Goal: Information Seeking & Learning: Learn about a topic

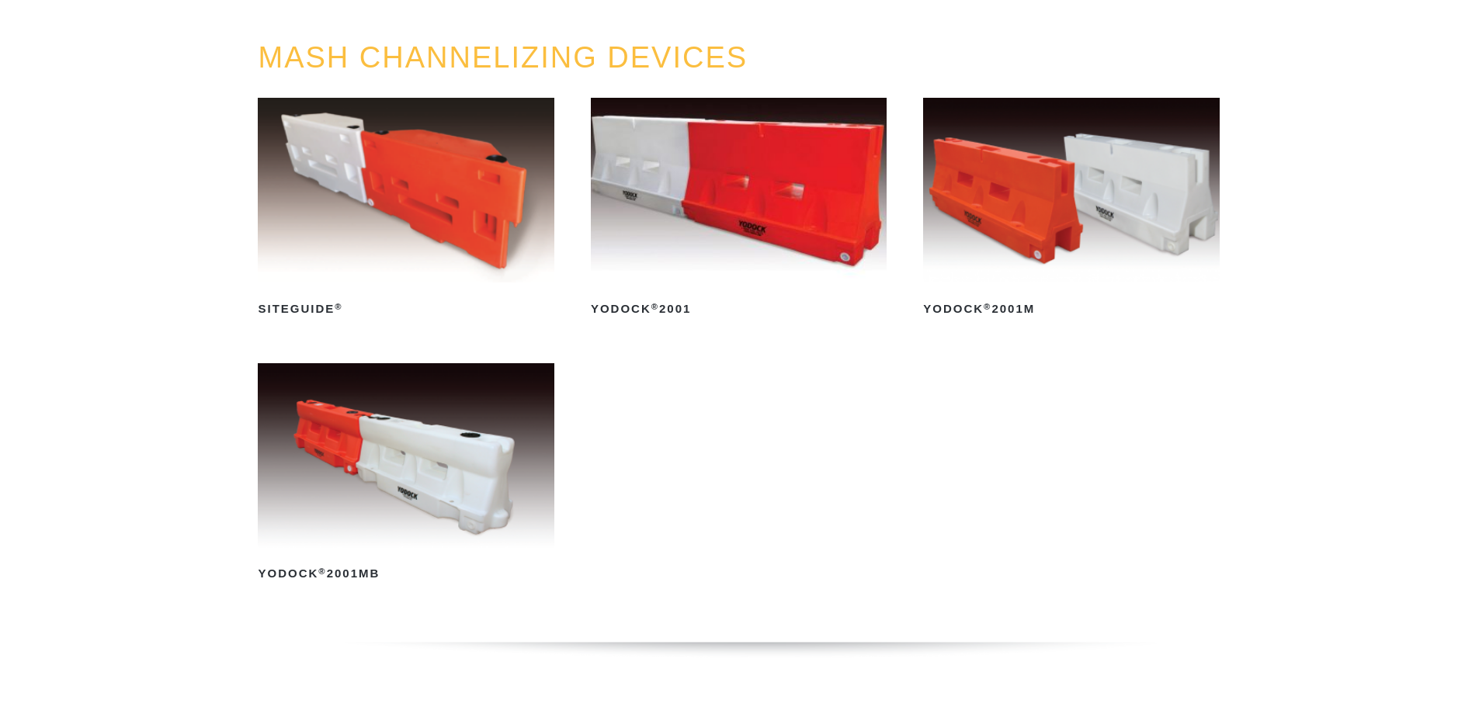
click at [418, 463] on img at bounding box center [406, 455] width 296 height 185
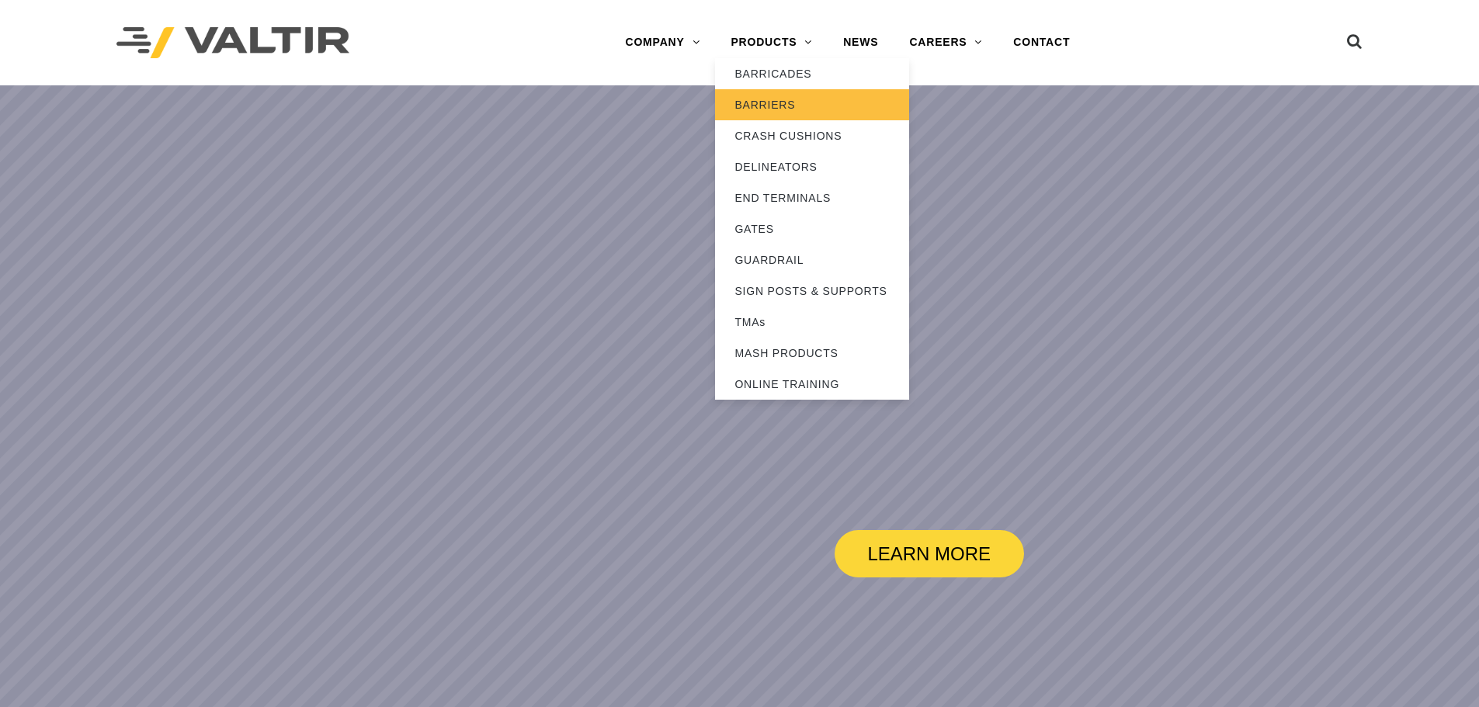
click at [779, 102] on link "BARRIERS" at bounding box center [812, 104] width 194 height 31
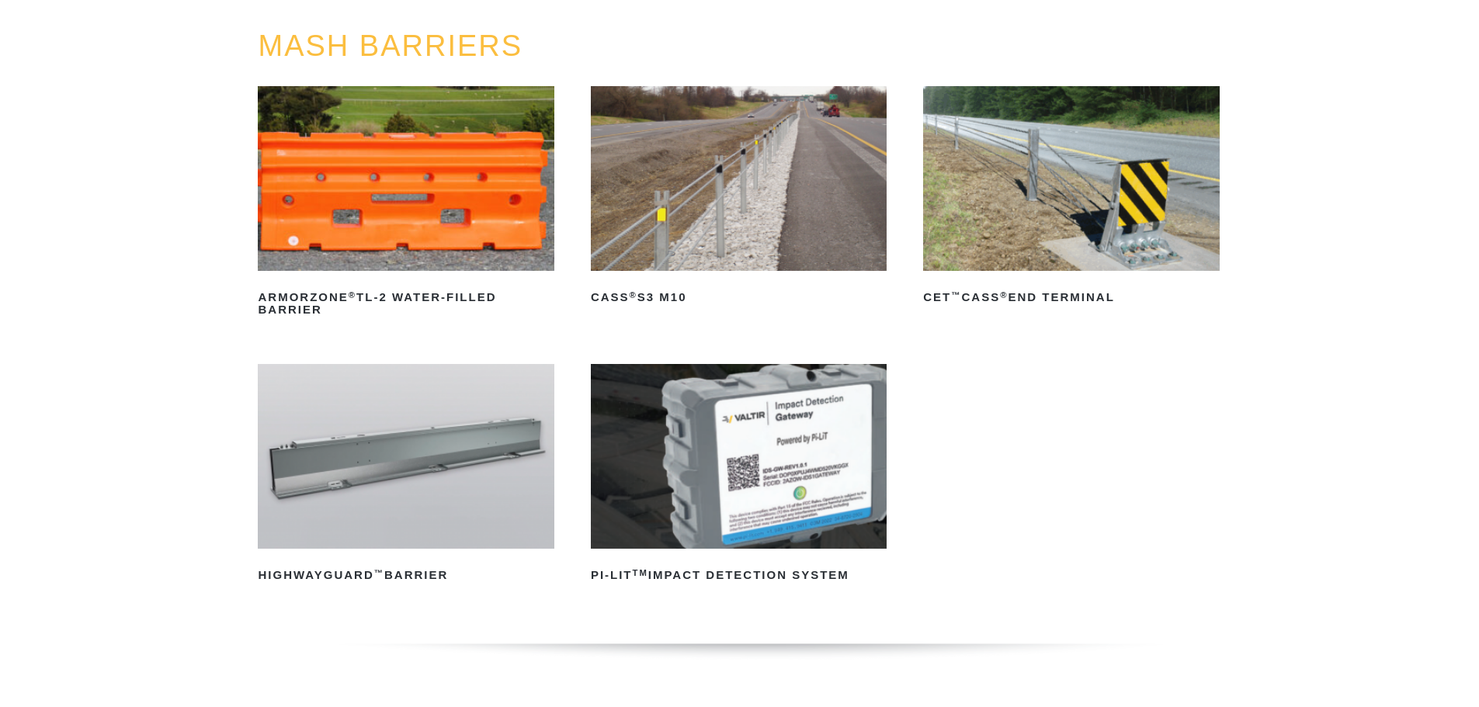
scroll to position [233, 0]
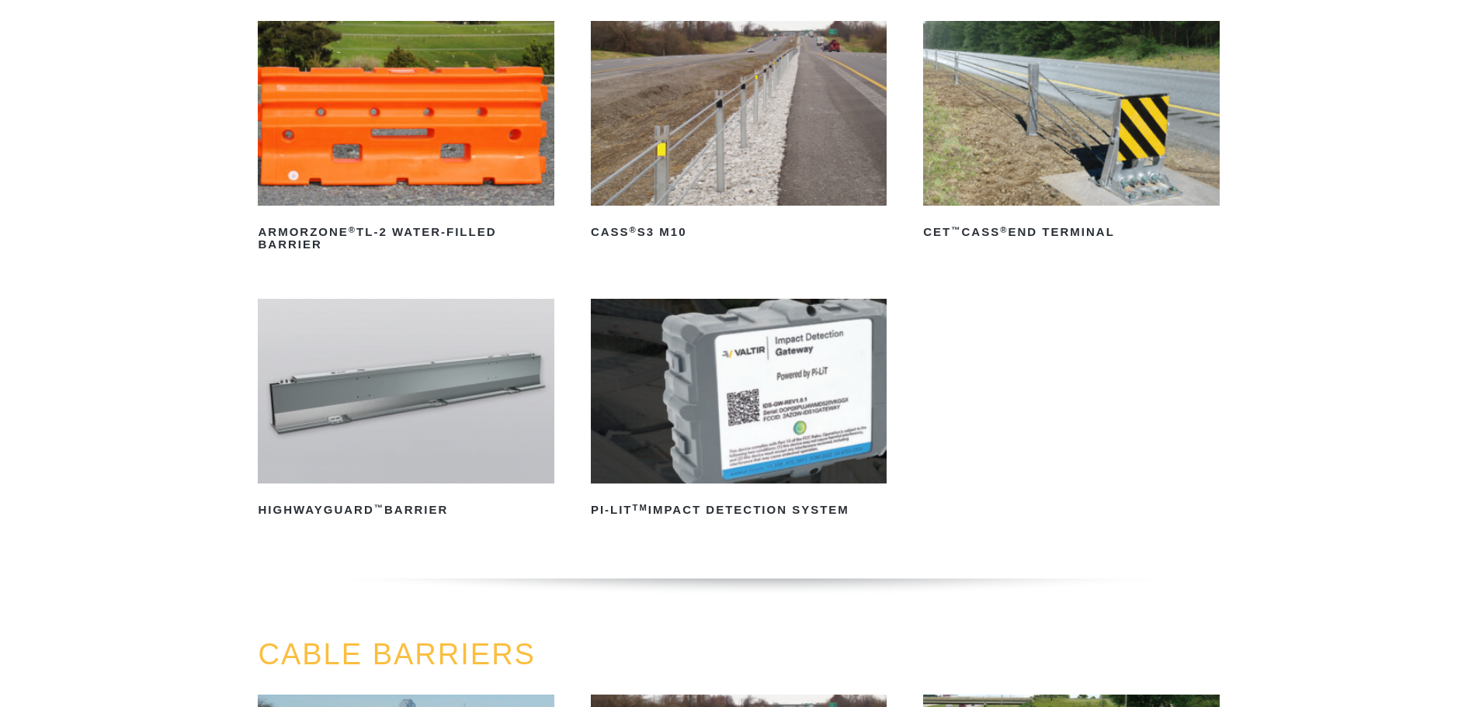
click at [497, 369] on img at bounding box center [406, 391] width 296 height 185
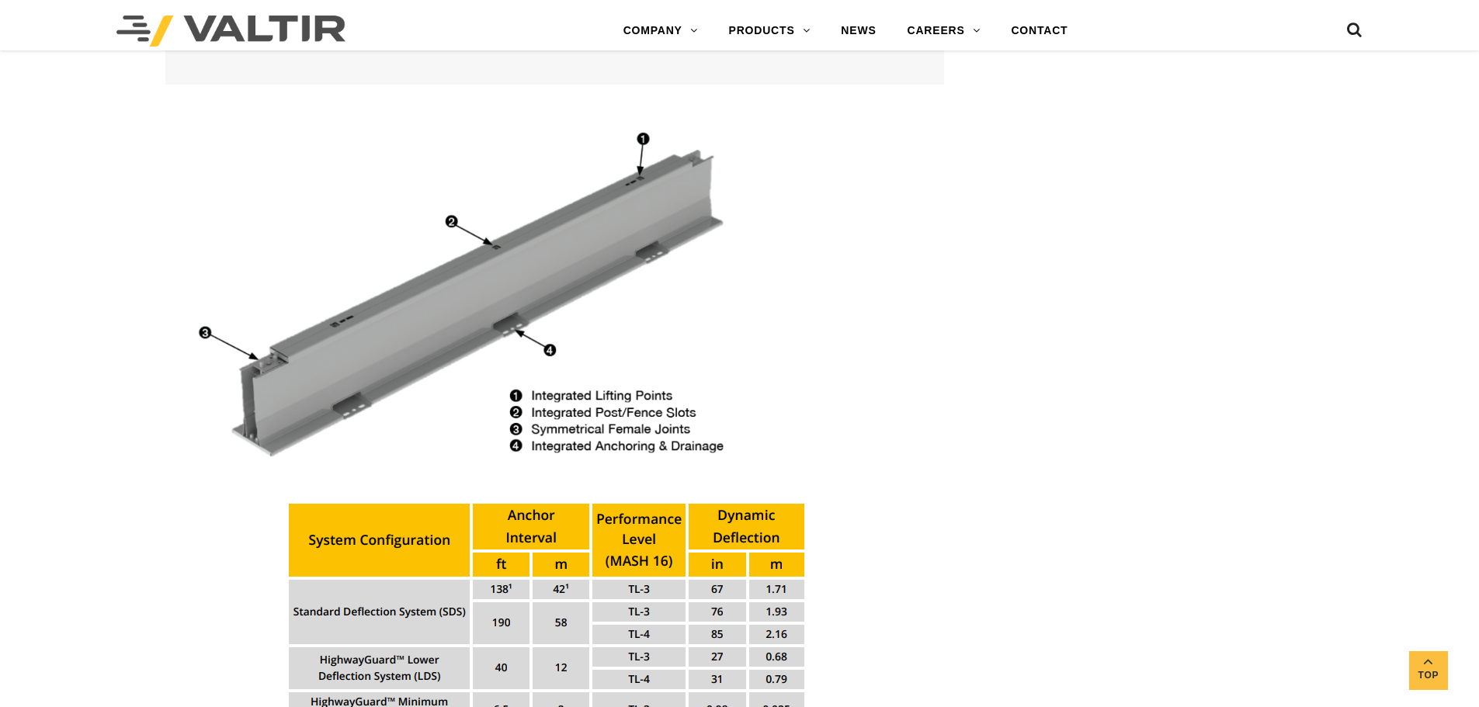
scroll to position [1335, 0]
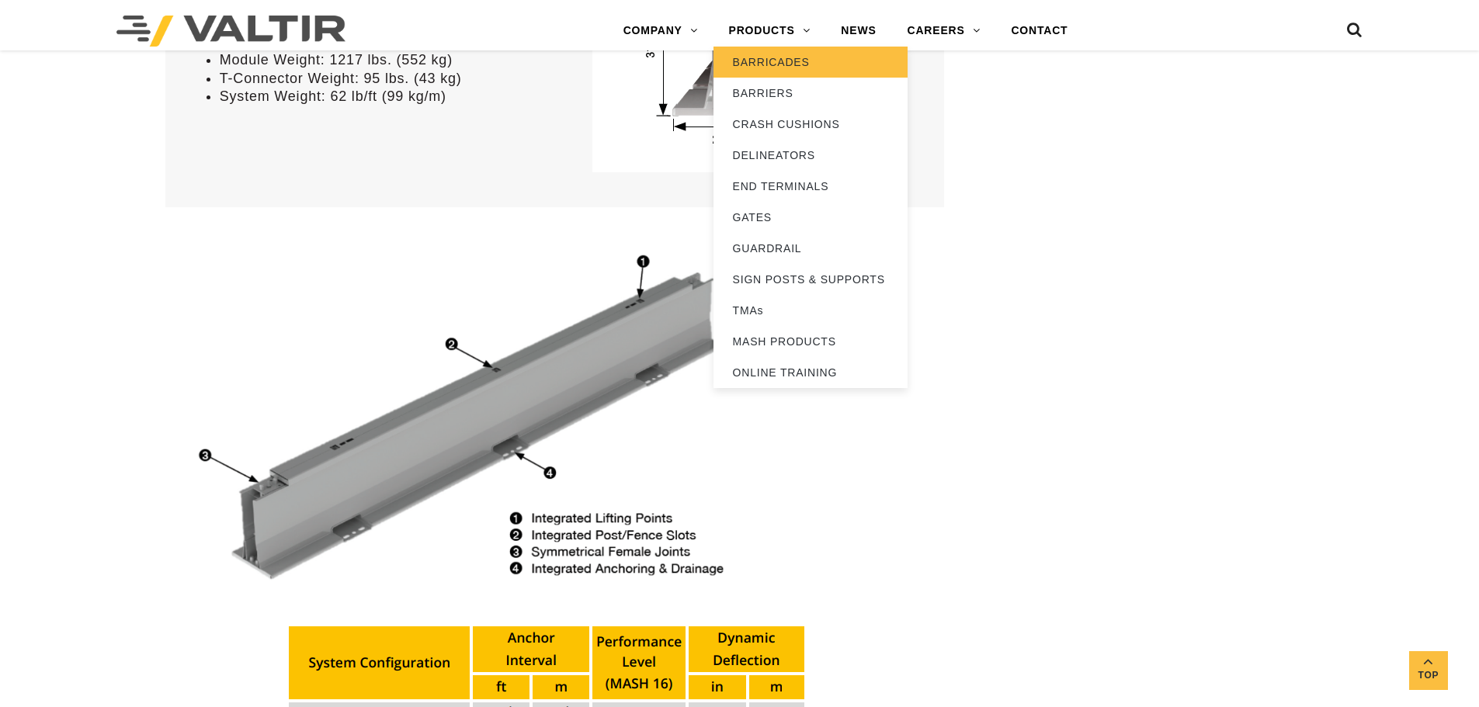
click at [777, 62] on link "BARRICADES" at bounding box center [810, 62] width 194 height 31
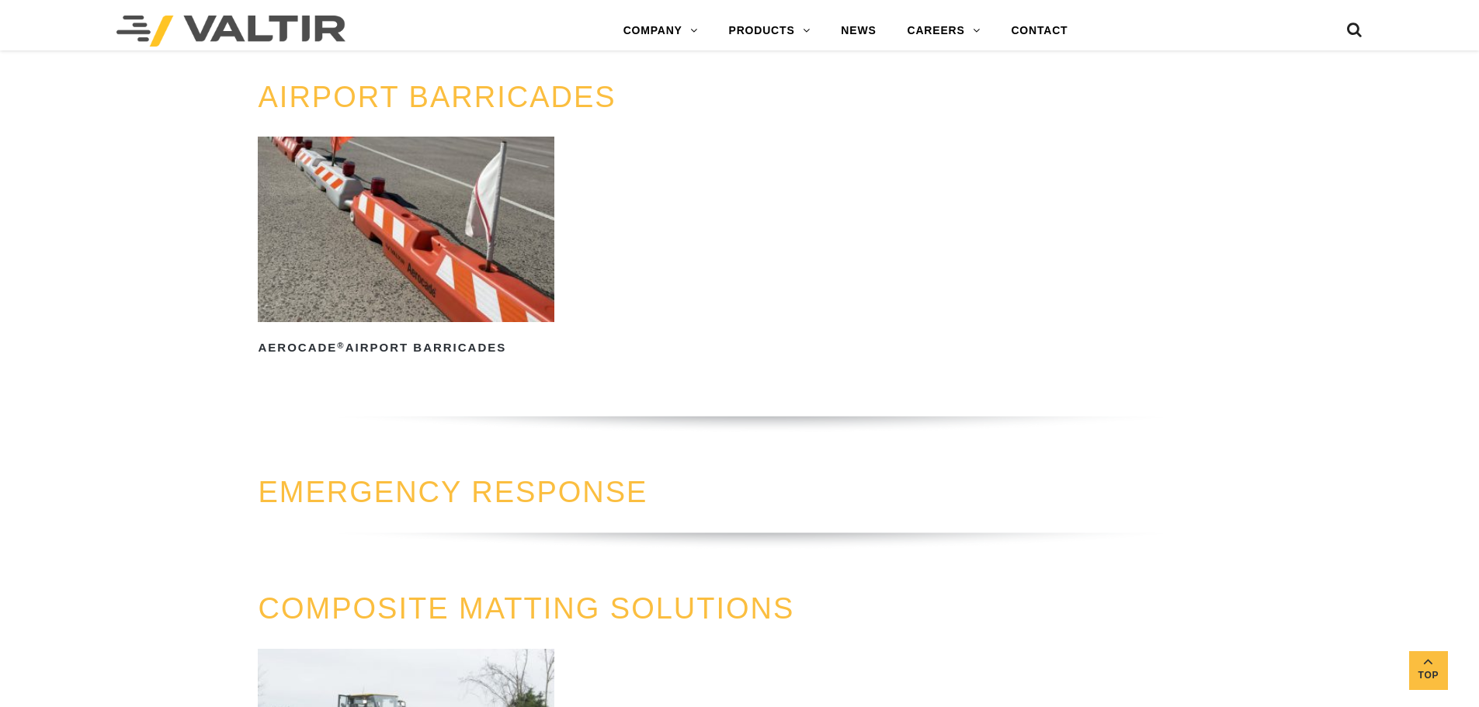
scroll to position [1397, 0]
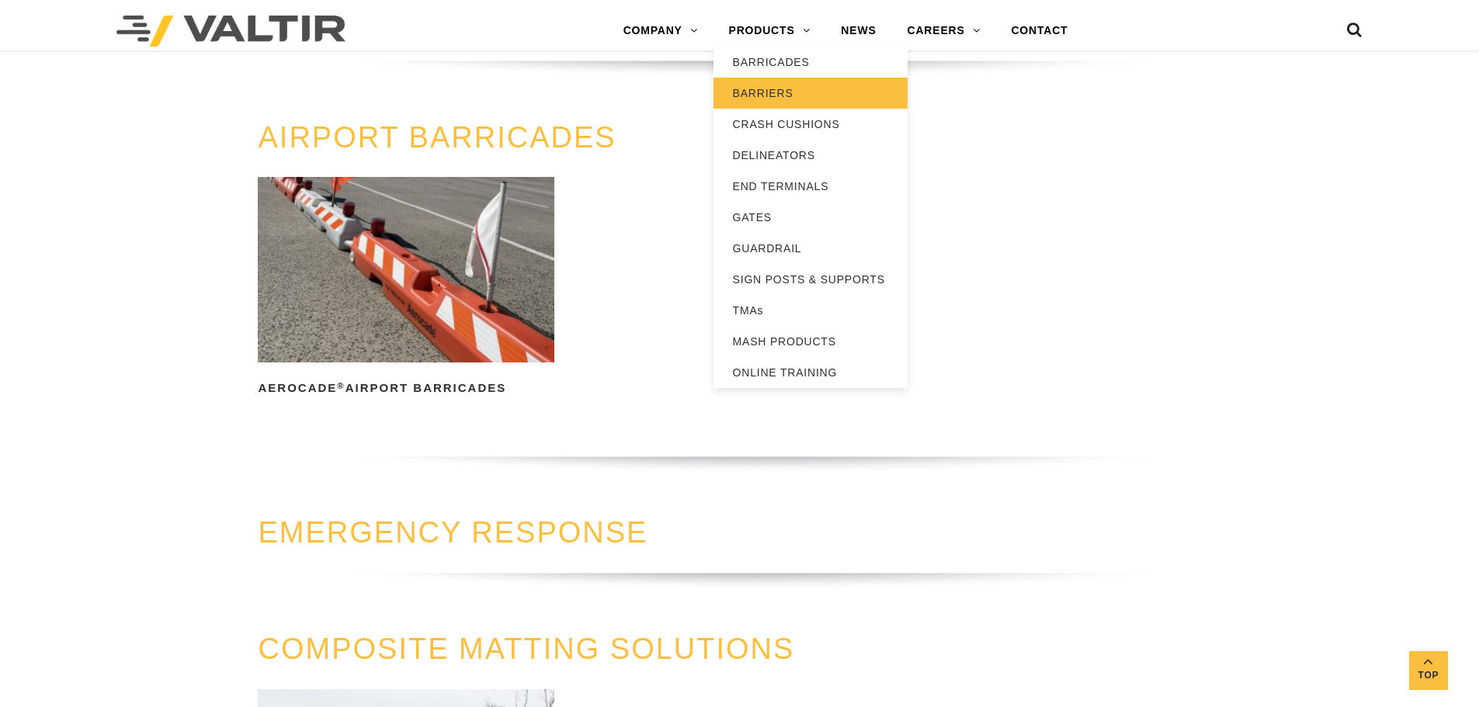
click at [789, 88] on link "BARRIERS" at bounding box center [810, 93] width 194 height 31
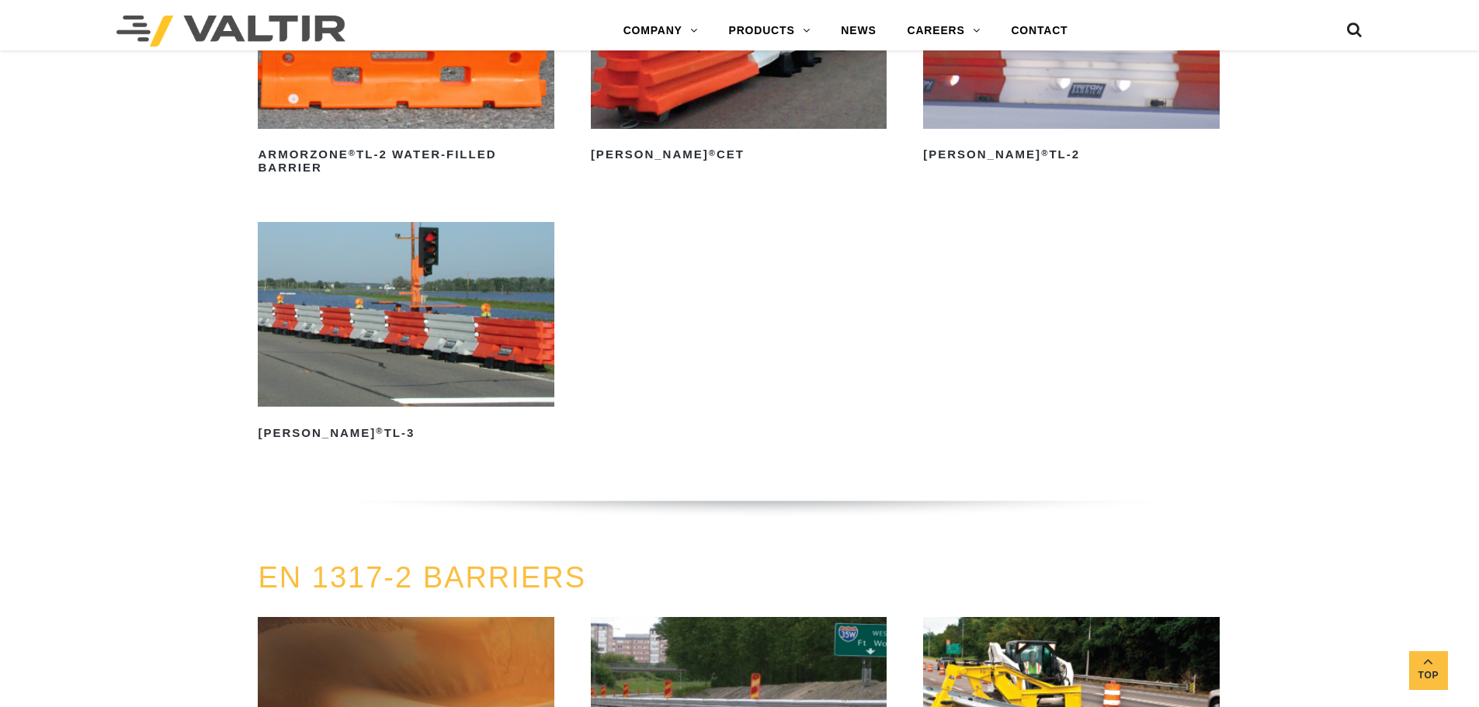
scroll to position [2872, 0]
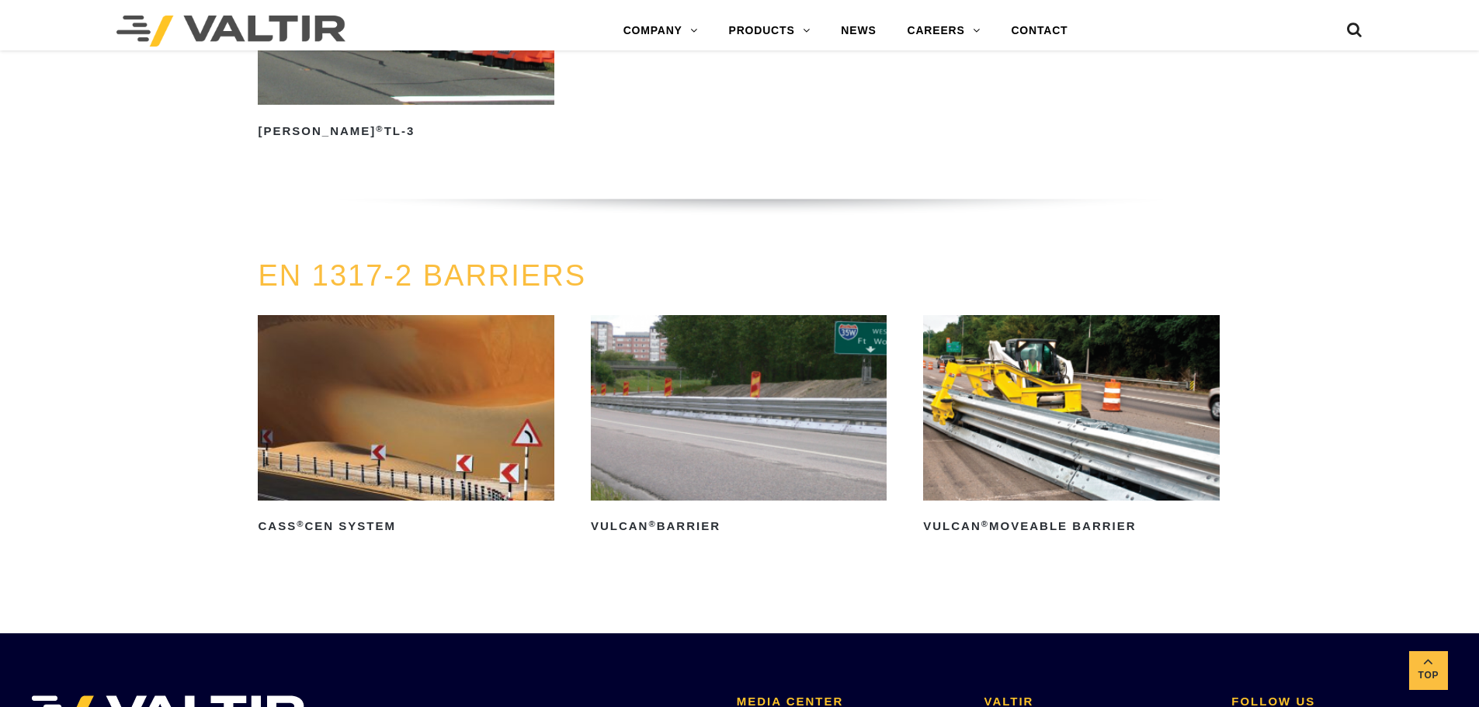
click at [346, 432] on img at bounding box center [406, 407] width 296 height 185
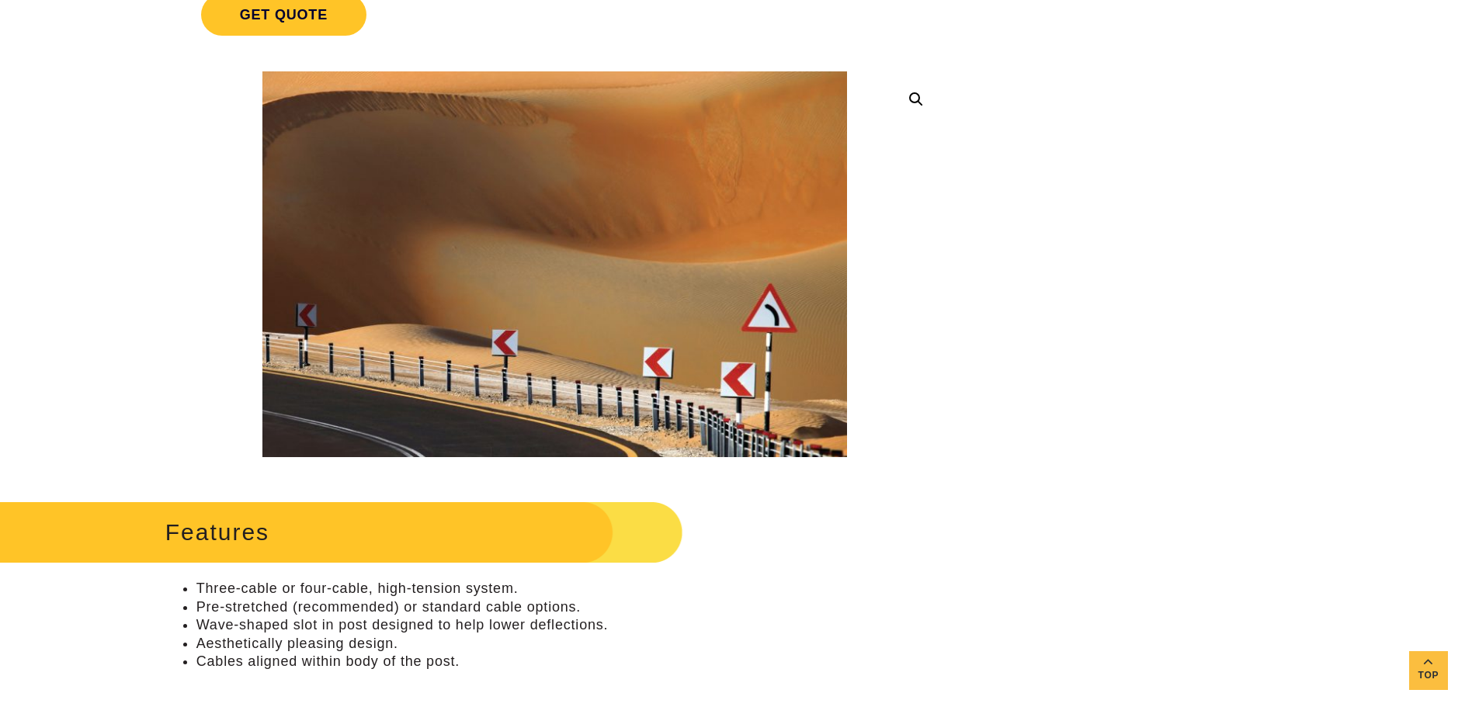
scroll to position [776, 0]
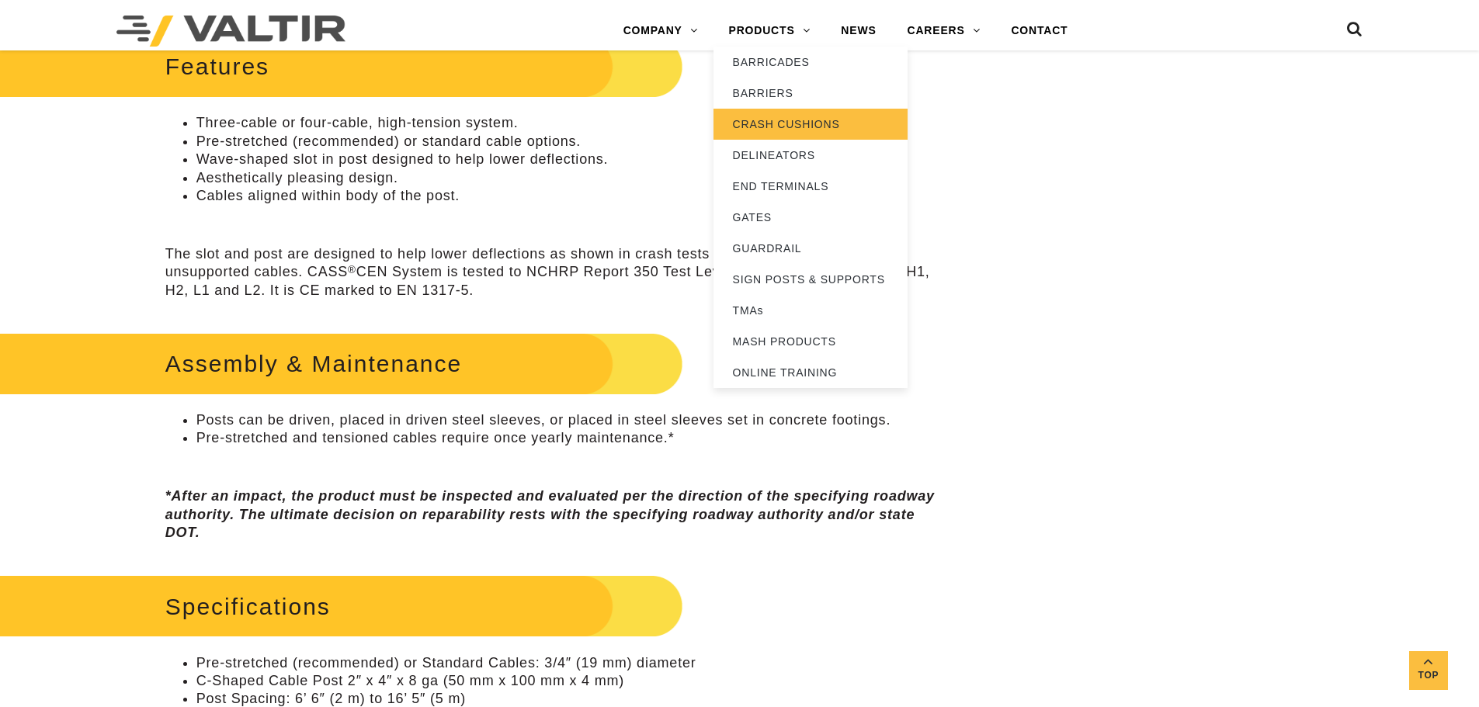
click at [763, 127] on link "CRASH CUSHIONS" at bounding box center [810, 124] width 194 height 31
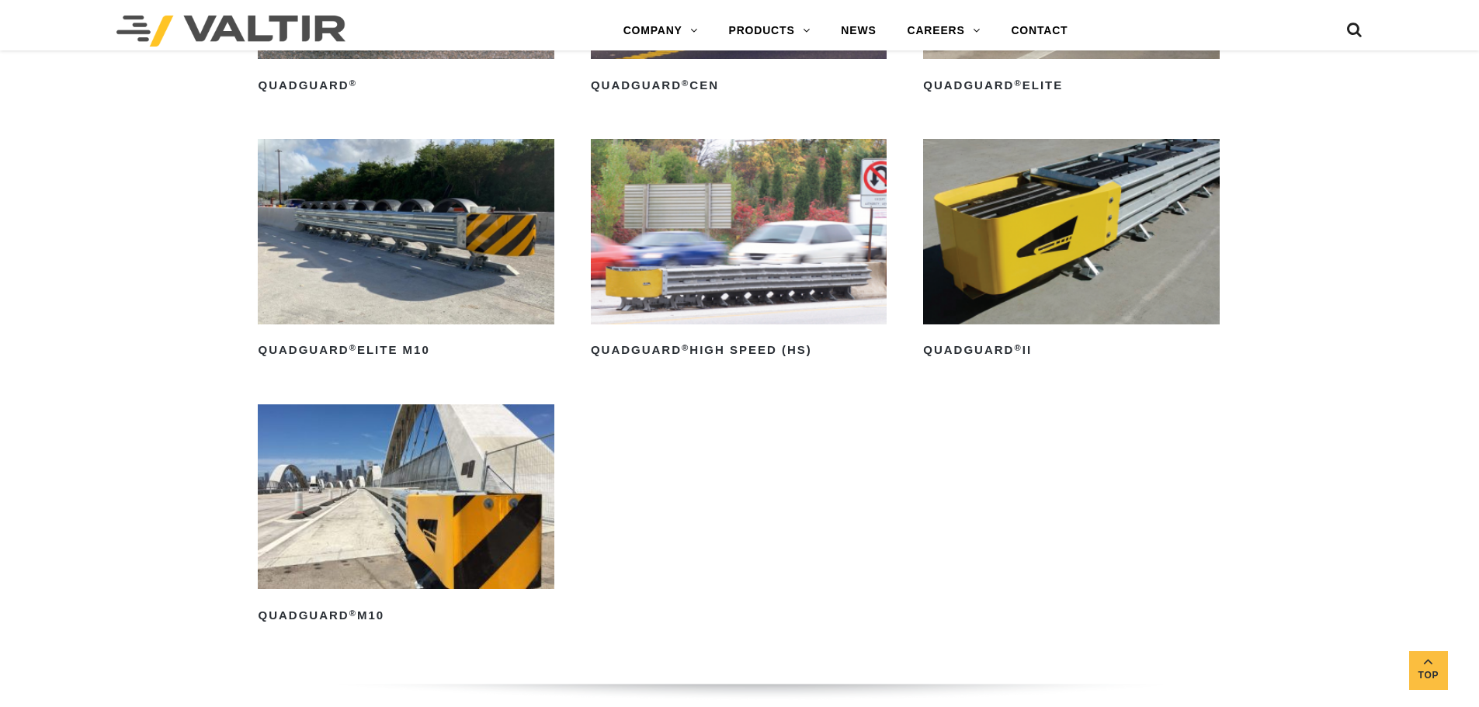
scroll to position [1553, 0]
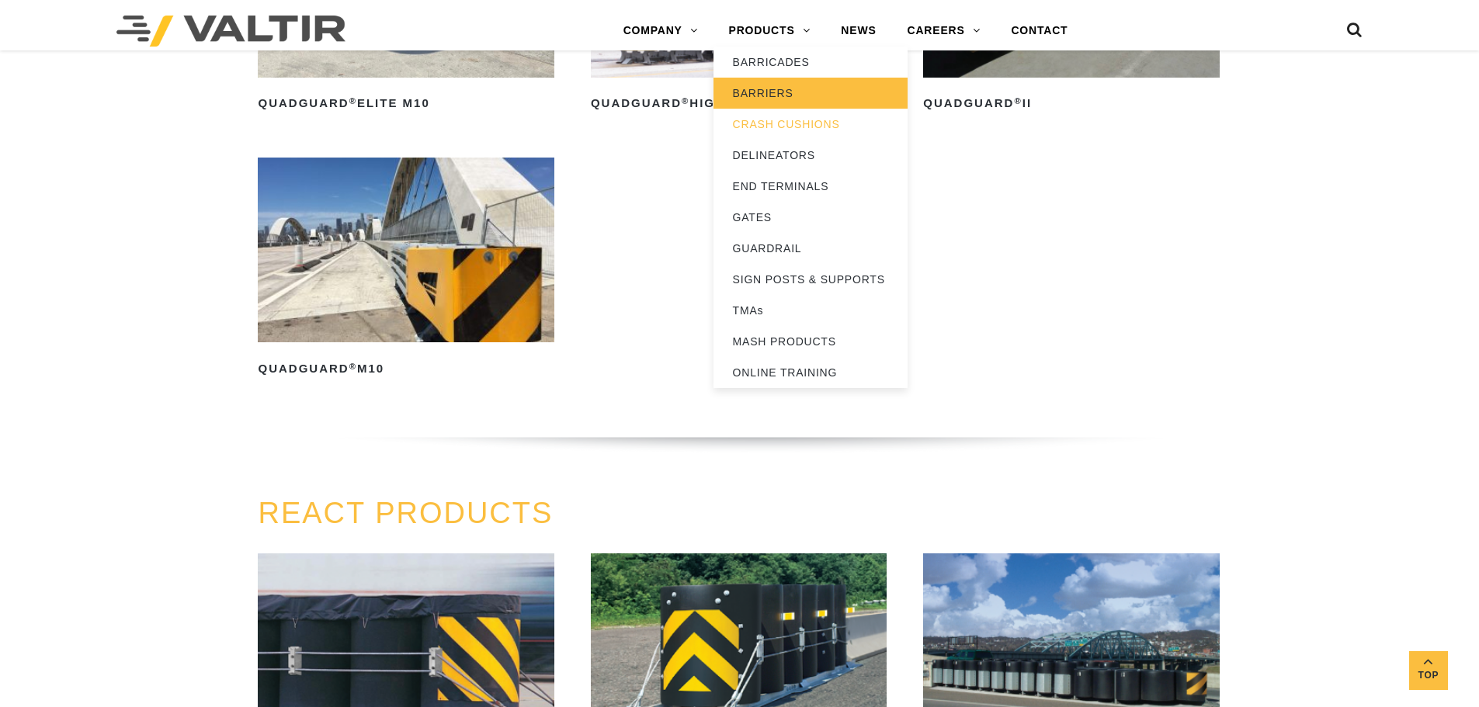
click at [785, 88] on link "BARRIERS" at bounding box center [810, 93] width 194 height 31
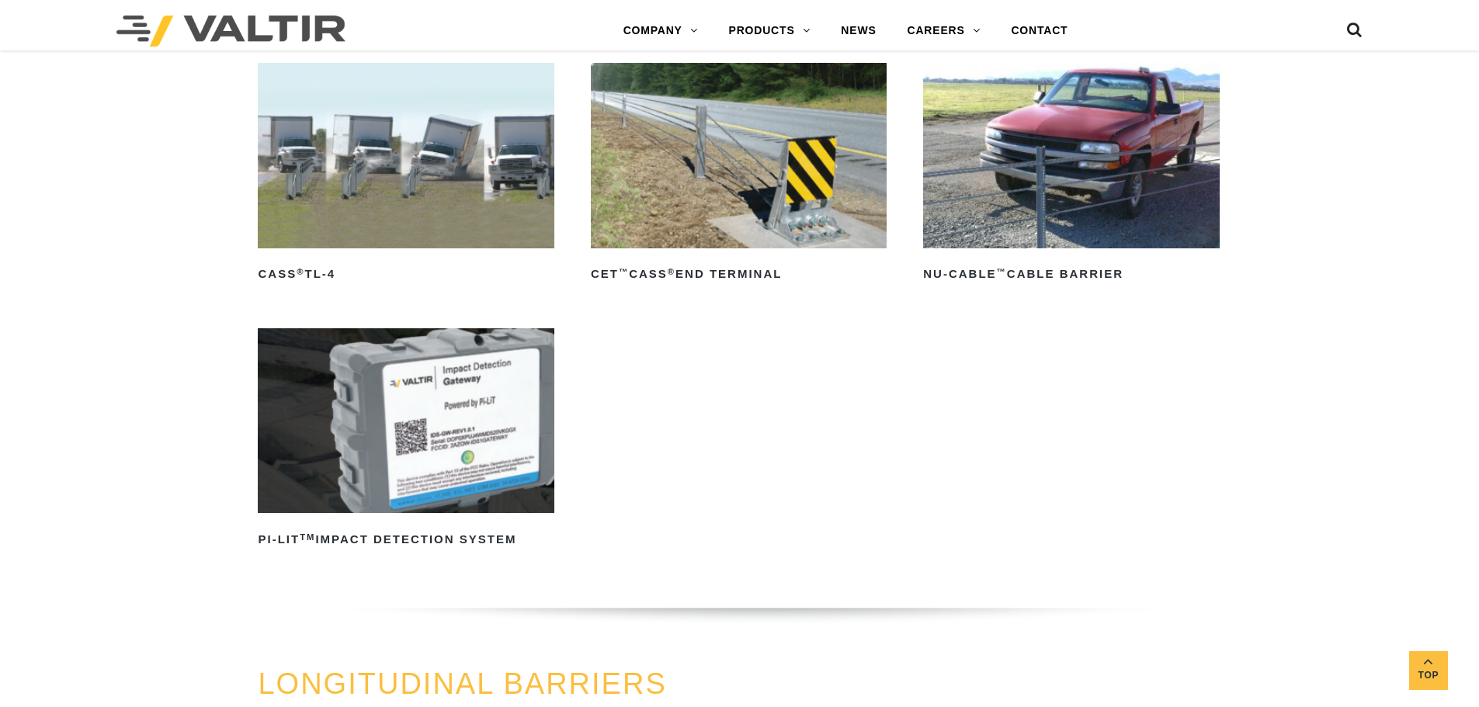
scroll to position [1475, 0]
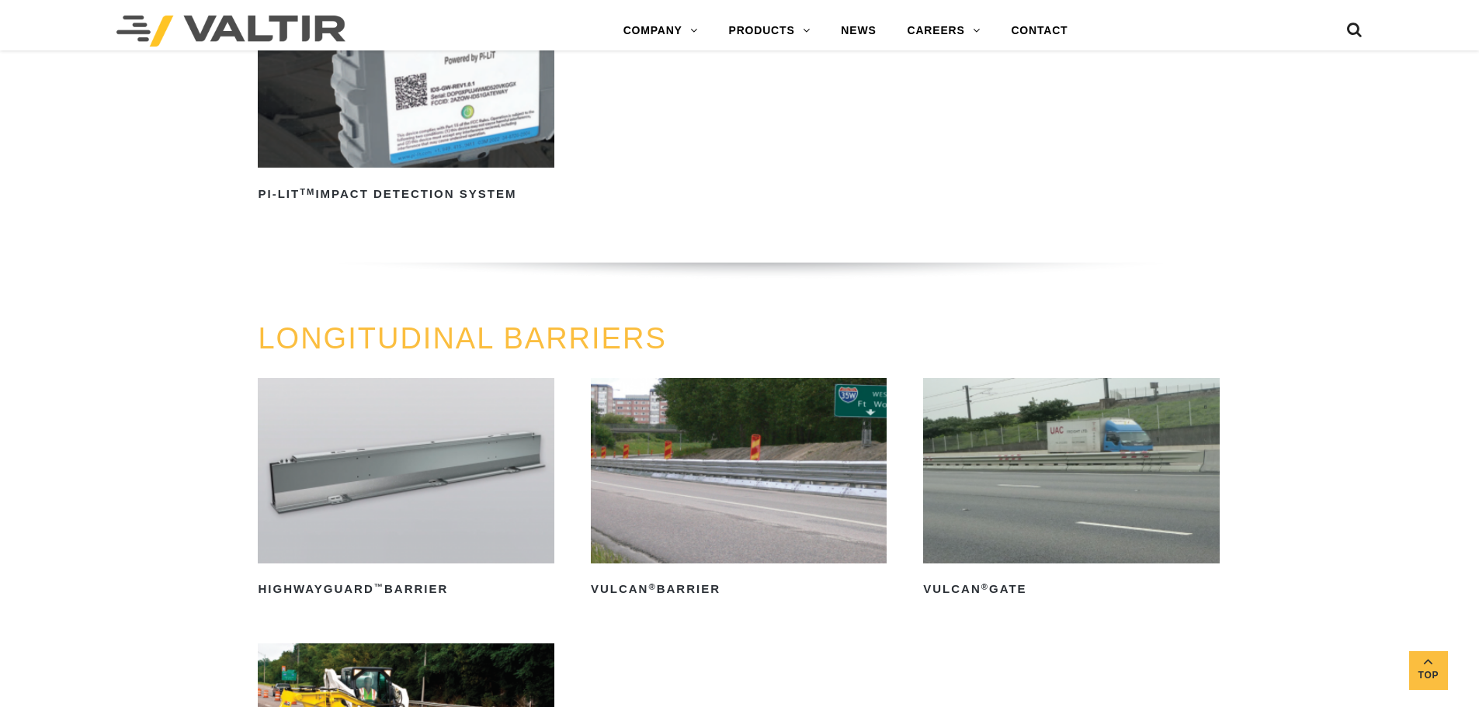
click at [408, 439] on img at bounding box center [406, 470] width 296 height 185
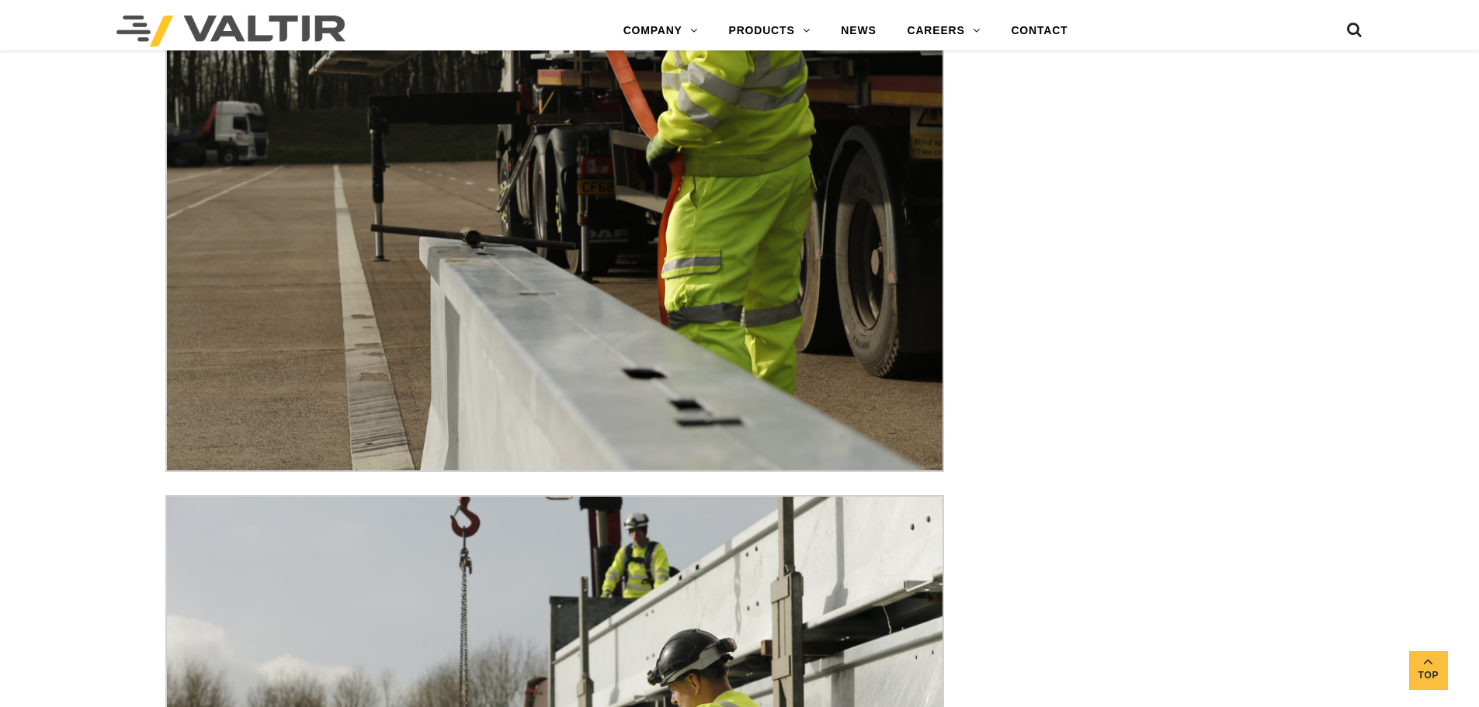
scroll to position [5288, 0]
